Goal: Task Accomplishment & Management: Use online tool/utility

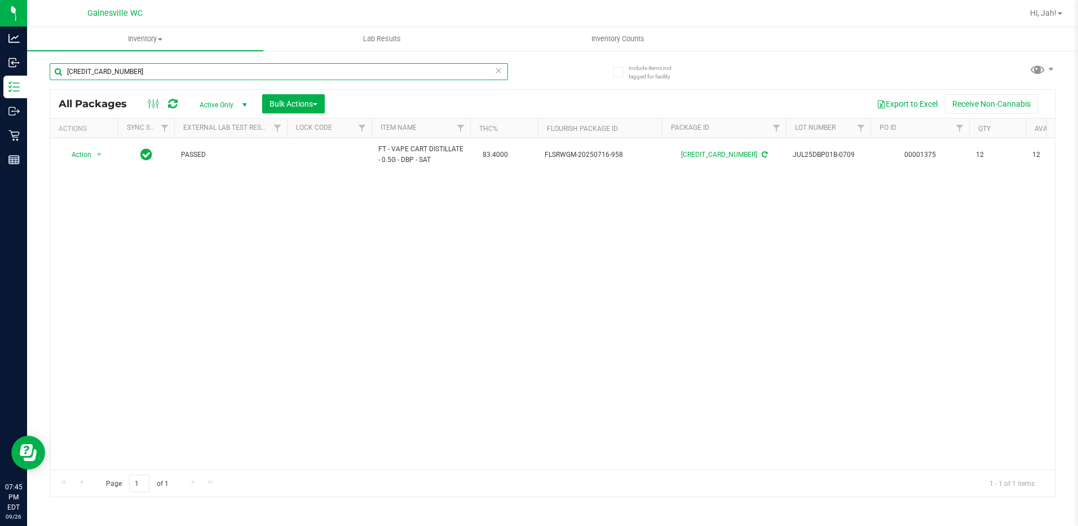
drag, startPoint x: 185, startPoint y: 68, endPoint x: 82, endPoint y: 69, distance: 103.2
click at [82, 69] on input "[CREDIT_CARD_NUMBER]" at bounding box center [279, 71] width 459 height 17
click at [127, 67] on input "[CREDIT_CARD_NUMBER]" at bounding box center [279, 71] width 459 height 17
drag, startPoint x: 135, startPoint y: 72, endPoint x: 64, endPoint y: 73, distance: 70.5
click at [64, 73] on input "[CREDIT_CARD_NUMBER]" at bounding box center [279, 71] width 459 height 17
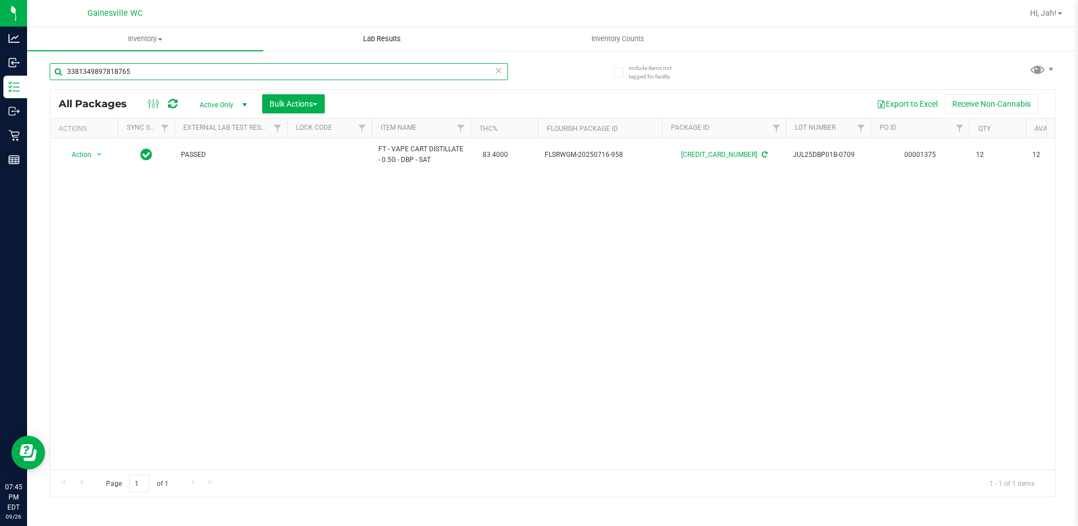
type input "3381349897818765"
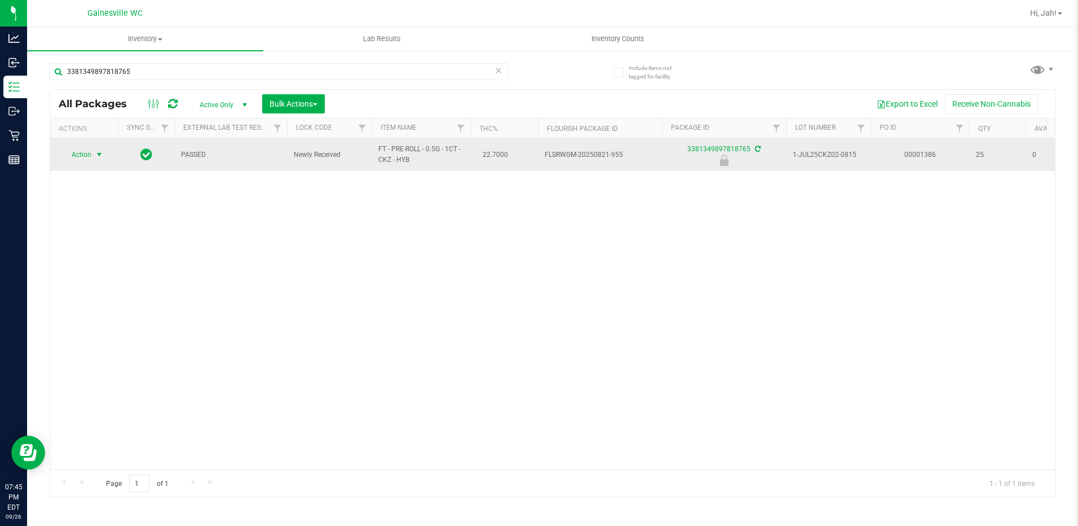
click at [96, 161] on span "select" at bounding box center [99, 155] width 14 height 16
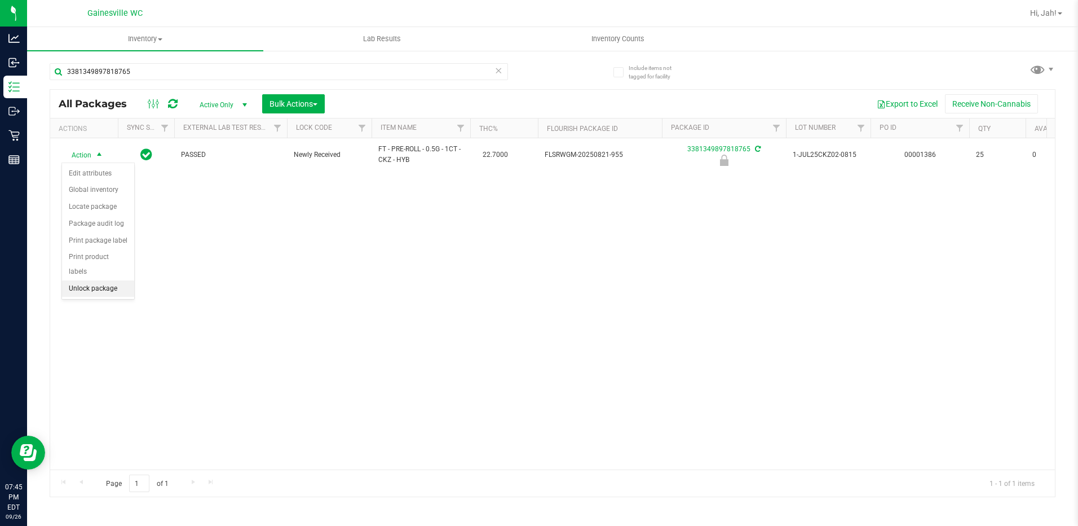
click at [87, 280] on li "Unlock package" at bounding box center [98, 288] width 72 height 17
click at [1037, 14] on span "Hi, Jah!" at bounding box center [1043, 12] width 27 height 9
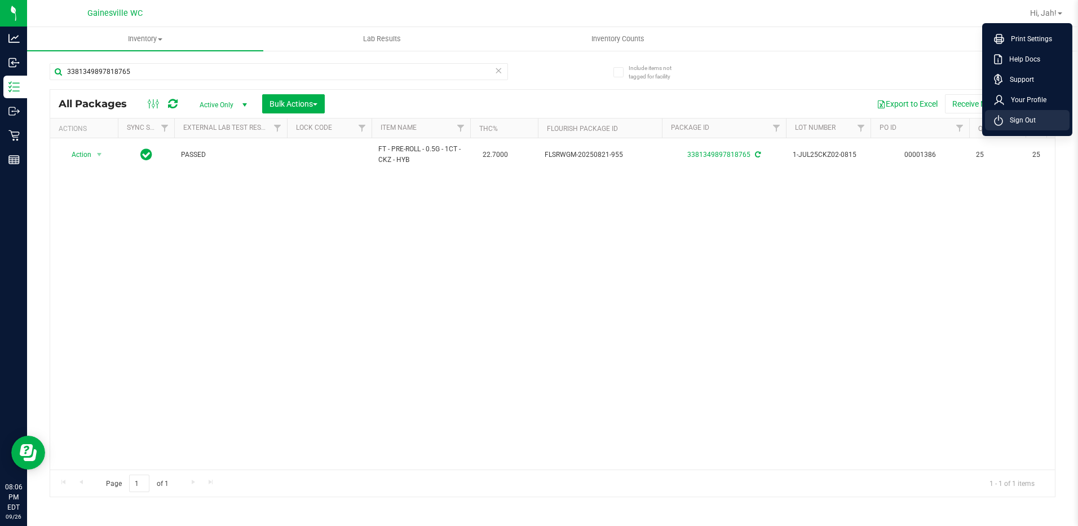
click at [1038, 126] on li "Sign Out" at bounding box center [1027, 120] width 85 height 20
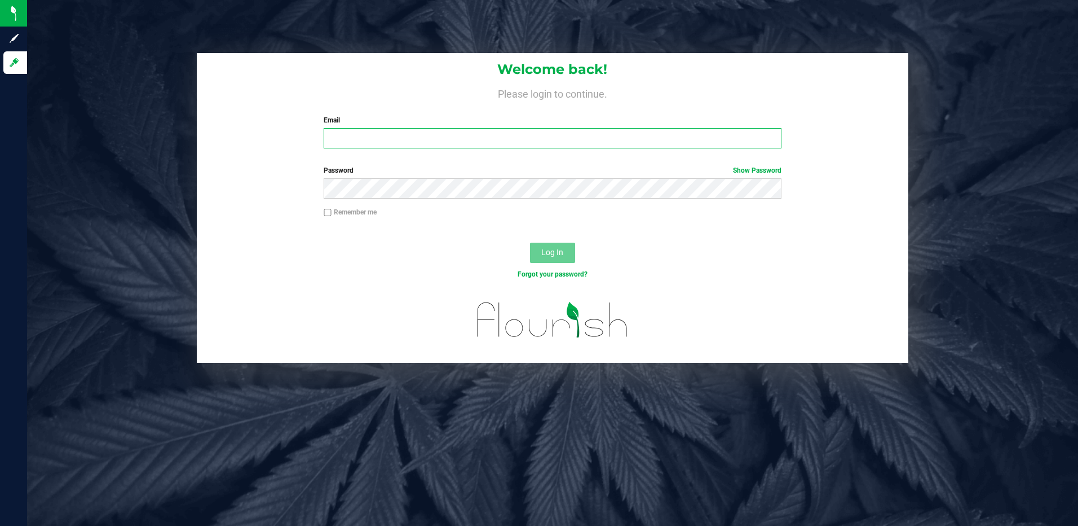
click at [462, 131] on input "Email" at bounding box center [553, 138] width 458 height 20
